Goal: Task Accomplishment & Management: Manage account settings

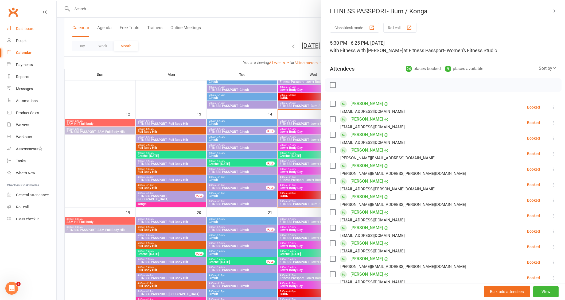
click at [21, 29] on div "Dashboard" at bounding box center [25, 28] width 18 height 4
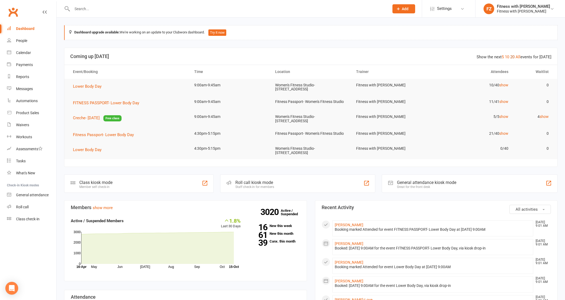
click at [513, 57] on link "20" at bounding box center [513, 57] width 4 height 5
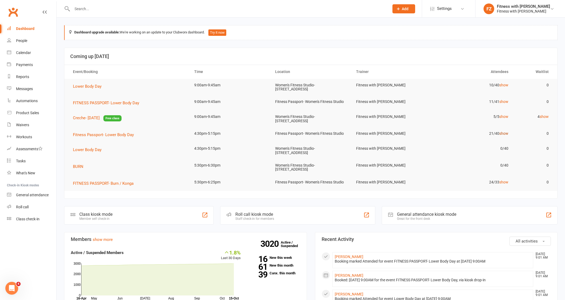
click at [506, 133] on link "show" at bounding box center [504, 133] width 9 height 4
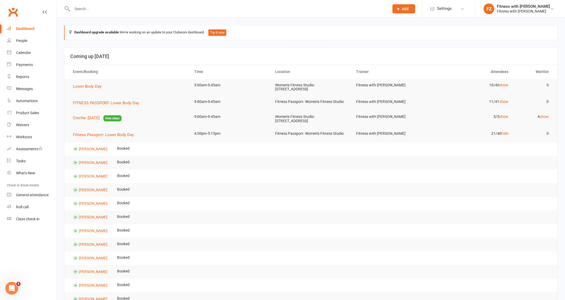
click at [500, 88] on td "10/40 show" at bounding box center [473, 85] width 81 height 13
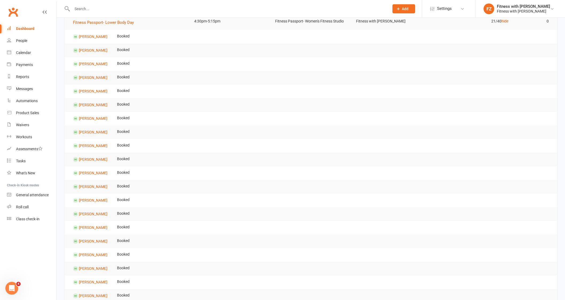
scroll to position [67, 0]
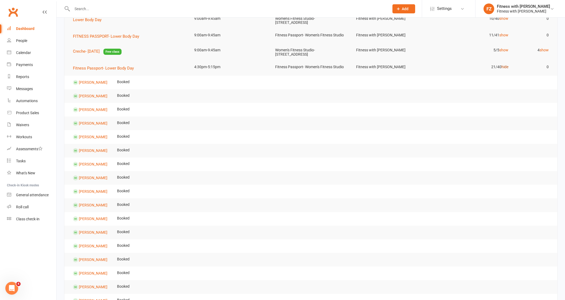
click at [507, 67] on link "hide" at bounding box center [505, 67] width 7 height 4
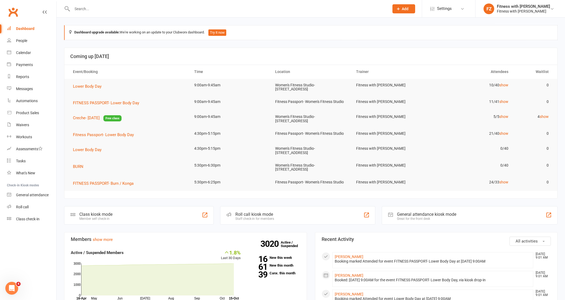
scroll to position [0, 0]
click at [501, 82] on td "10/40 show" at bounding box center [473, 85] width 81 height 13
click at [504, 102] on link "show" at bounding box center [504, 101] width 9 height 4
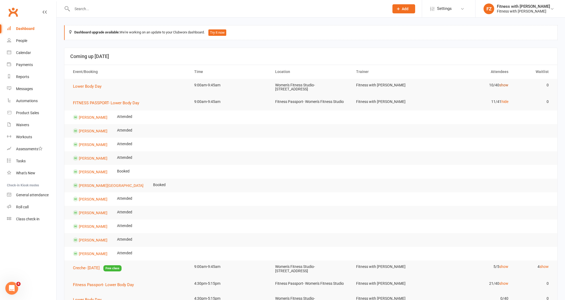
click at [507, 85] on link "show" at bounding box center [504, 85] width 9 height 4
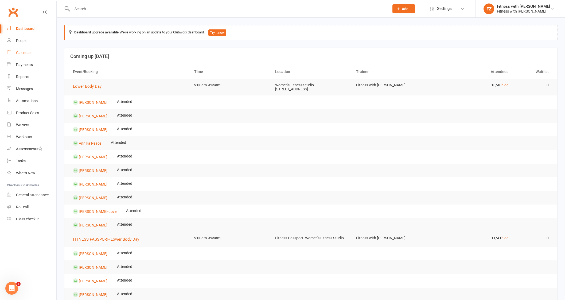
click at [25, 51] on div "Calendar" at bounding box center [23, 53] width 15 height 4
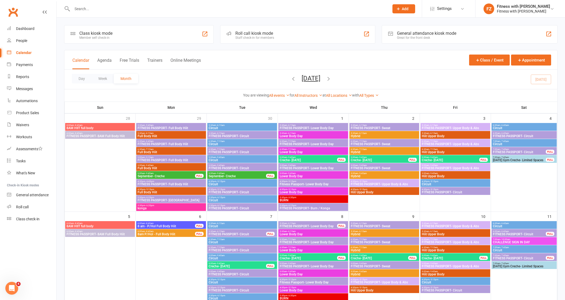
scroll to position [133, 0]
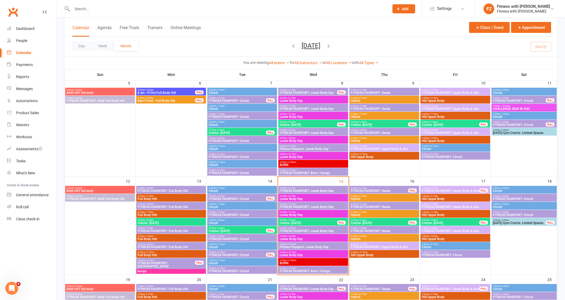
click at [381, 186] on div "5:30am - 6:15am FITNESS PASSPORT- Sweat FULL" at bounding box center [385, 190] width 70 height 8
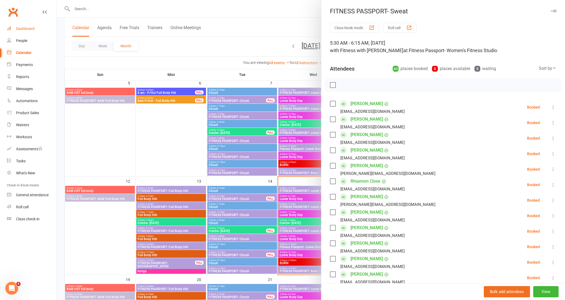
click at [29, 32] on link "Dashboard" at bounding box center [31, 29] width 49 height 12
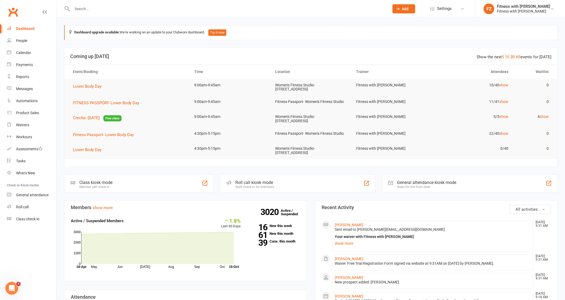
click at [515, 55] on link "20" at bounding box center [513, 57] width 4 height 5
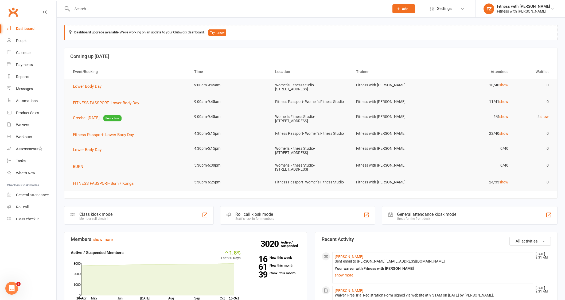
scroll to position [33, 0]
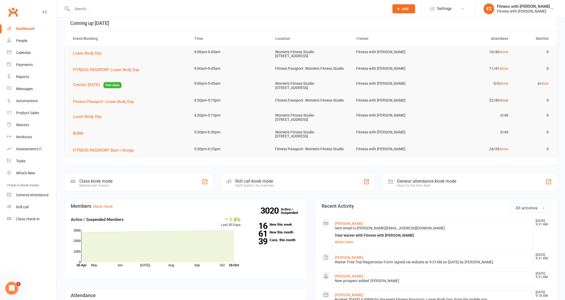
click at [507, 101] on link "show" at bounding box center [504, 100] width 9 height 4
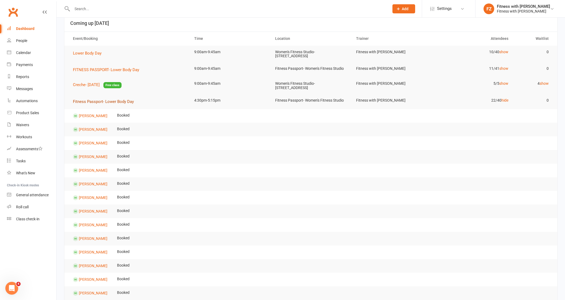
click at [124, 103] on span "Fitness Passport- Lower Body Day" at bounding box center [103, 101] width 61 height 5
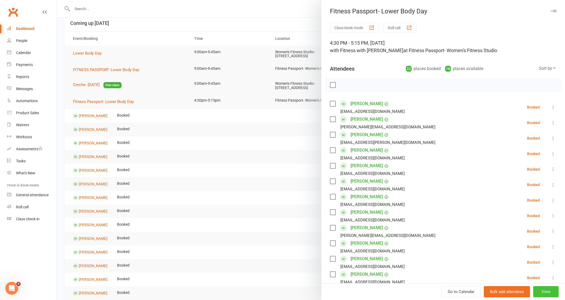
click at [542, 291] on button "View" at bounding box center [546, 291] width 25 height 11
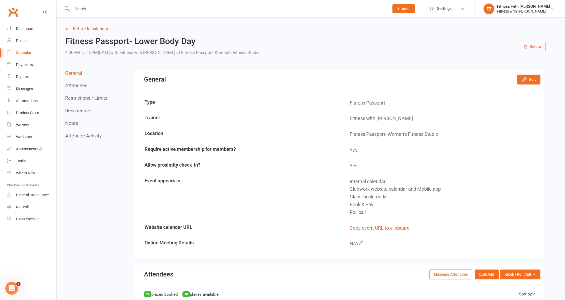
click at [106, 96] on button "Restrictions / Limits" at bounding box center [86, 98] width 42 height 6
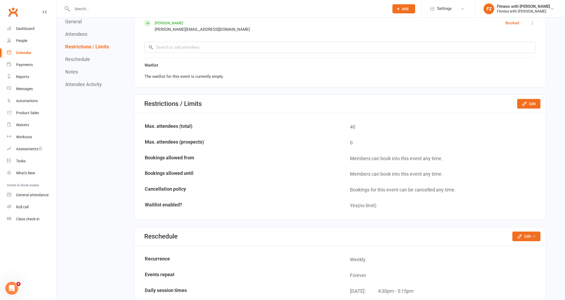
scroll to position [657, 0]
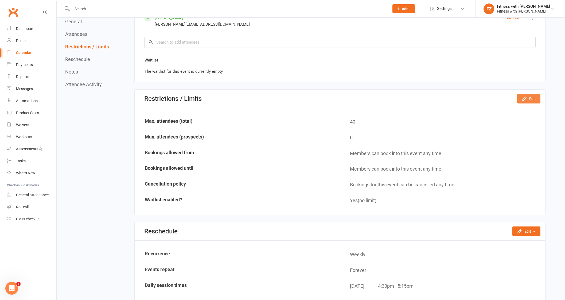
click at [527, 94] on button "Edit" at bounding box center [529, 99] width 23 height 10
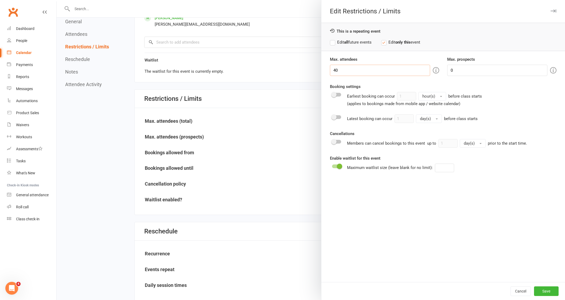
drag, startPoint x: 342, startPoint y: 73, endPoint x: 329, endPoint y: 62, distance: 17.1
click at [330, 62] on div "Max. attendees 40" at bounding box center [384, 66] width 117 height 20
type input "35"
click at [543, 294] on button "Save" at bounding box center [546, 291] width 25 height 10
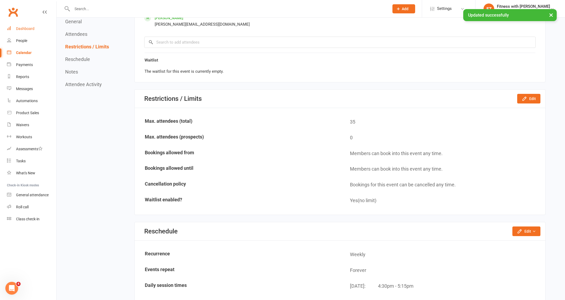
click at [28, 29] on div "Dashboard" at bounding box center [25, 28] width 18 height 4
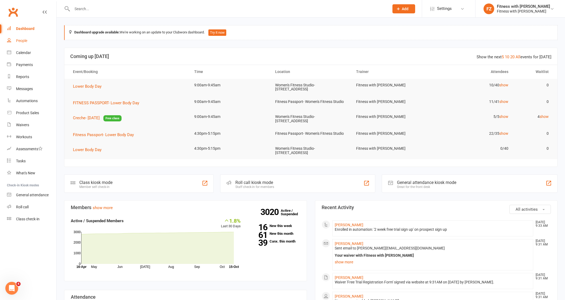
click at [21, 39] on div "People" at bounding box center [21, 40] width 11 height 4
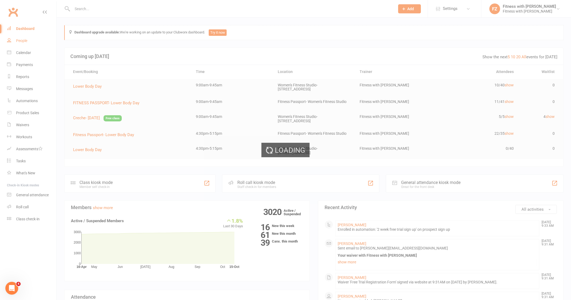
select select "50"
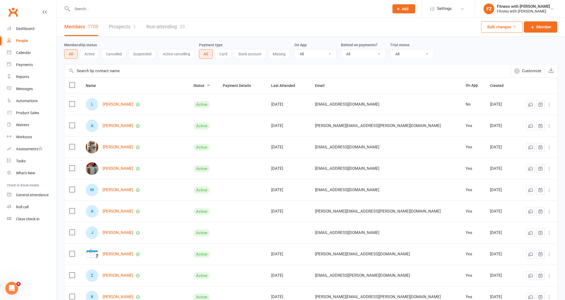
click at [115, 32] on link "Prospects 1" at bounding box center [122, 27] width 27 height 18
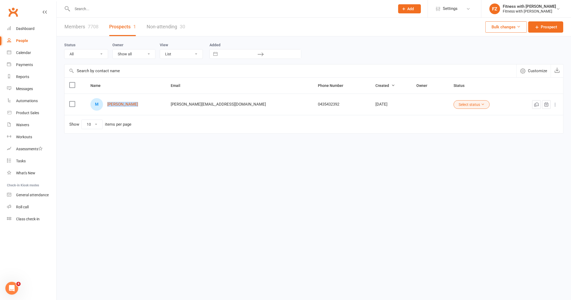
drag, startPoint x: 140, startPoint y: 110, endPoint x: 103, endPoint y: 106, distance: 36.5
click at [103, 106] on div "M [PERSON_NAME]" at bounding box center [125, 104] width 71 height 13
copy div "[PERSON_NAME]"
click at [86, 4] on div at bounding box center [227, 8] width 327 height 17
